Goal: Information Seeking & Learning: Check status

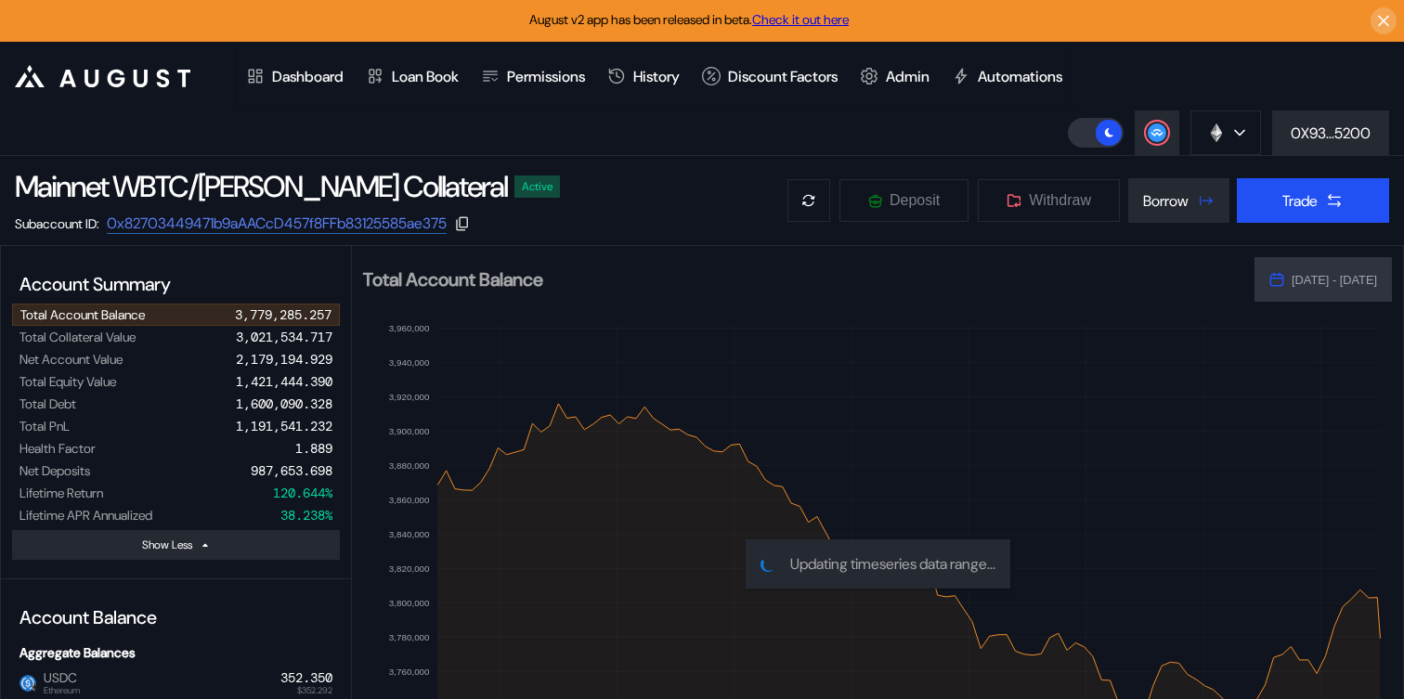
select select "*"
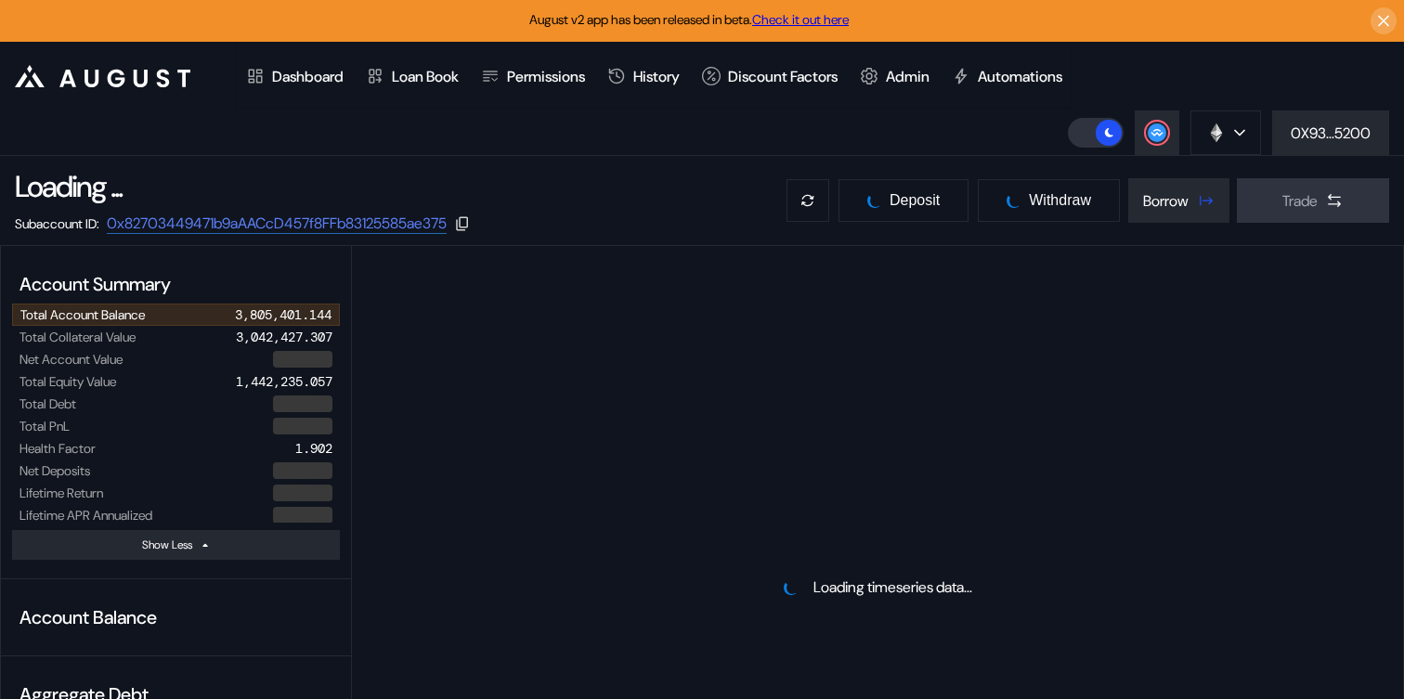
select select "*"
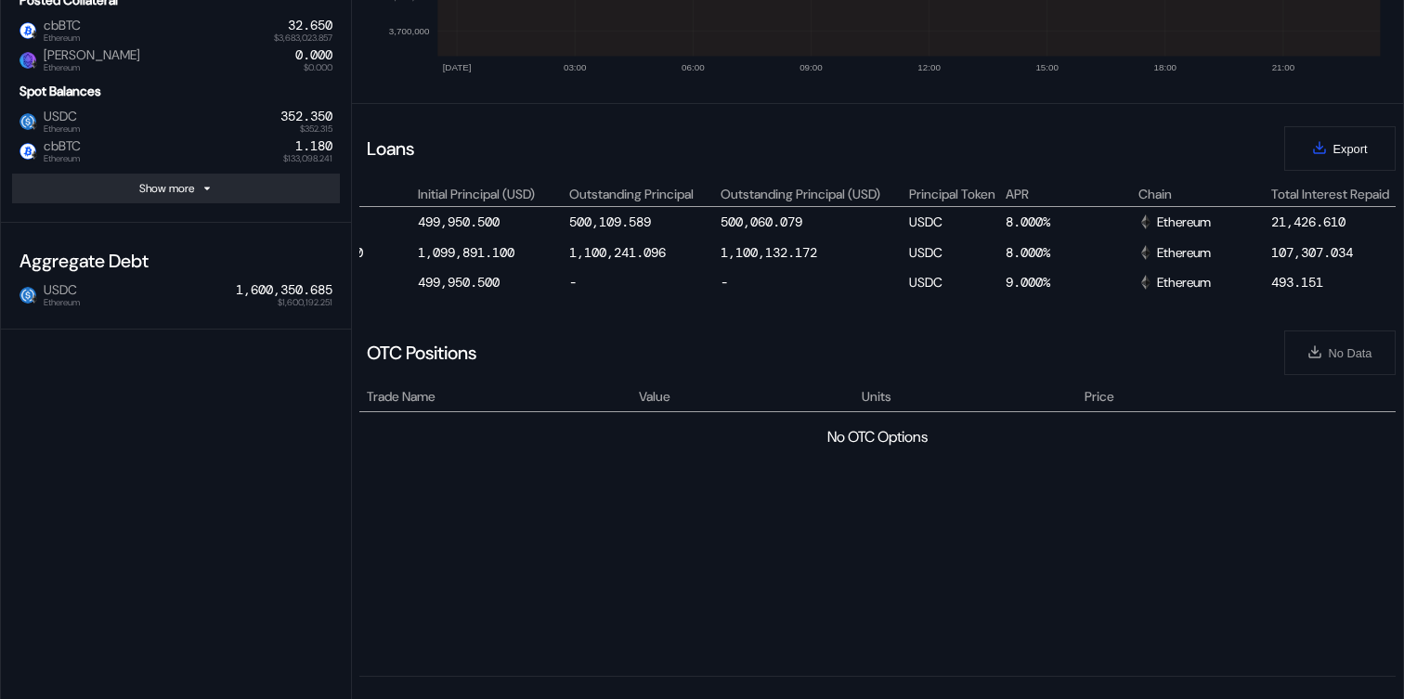
scroll to position [0, 660]
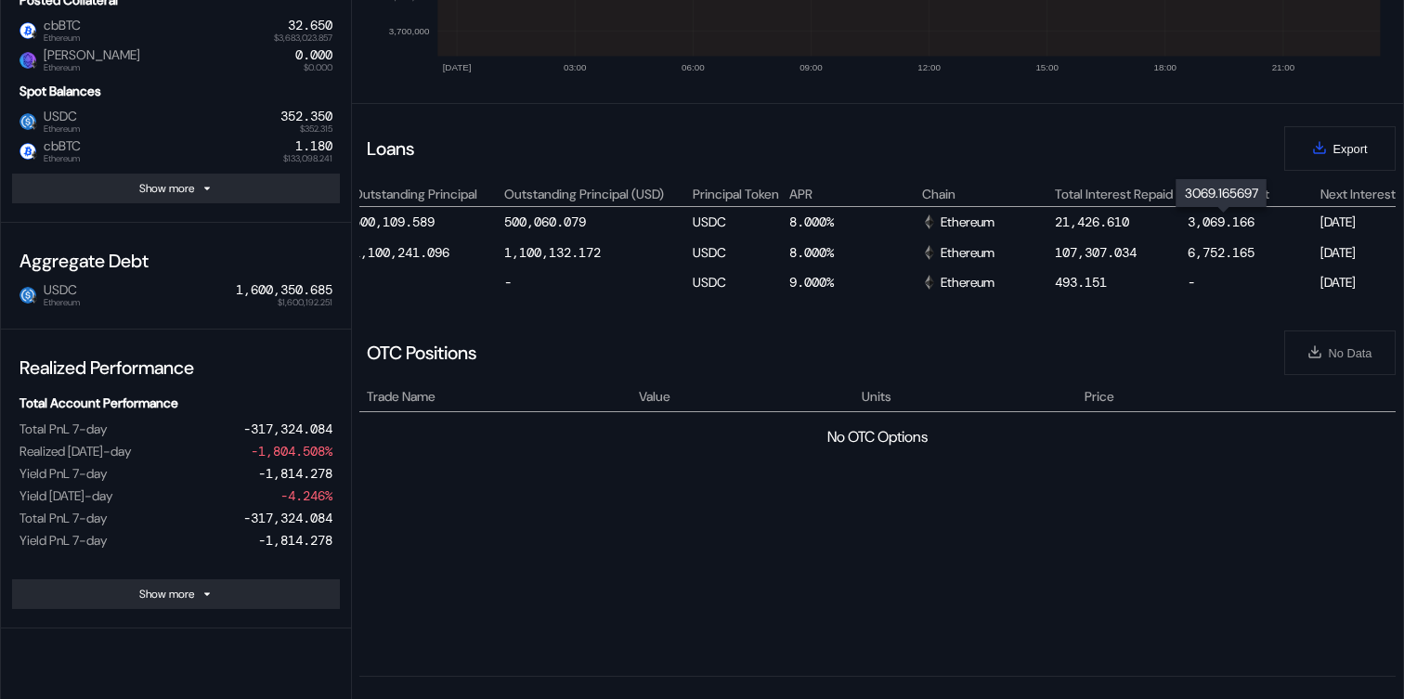
click at [1212, 219] on div "3,069.166" at bounding box center [1220, 222] width 67 height 17
click at [1200, 250] on div "6,752.165" at bounding box center [1220, 252] width 67 height 17
click at [1215, 221] on div "3,069.166" at bounding box center [1220, 222] width 67 height 17
click at [1230, 245] on div "6,752.165" at bounding box center [1220, 252] width 67 height 17
